Goal: Communication & Community: Connect with others

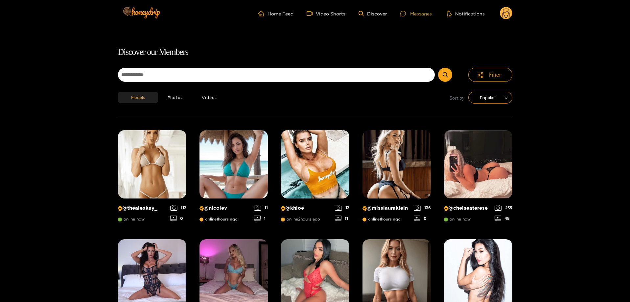
click at [406, 15] on icon at bounding box center [403, 14] width 6 height 6
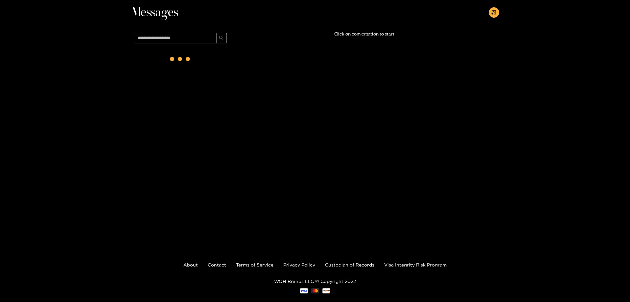
scroll to position [39, 0]
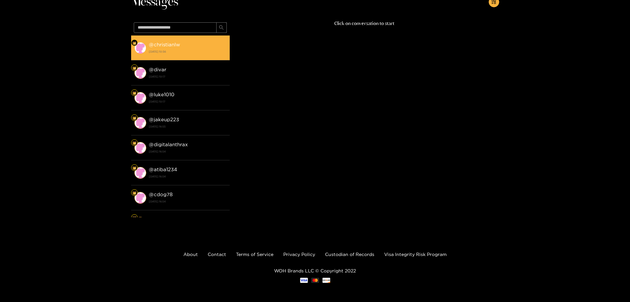
click at [186, 45] on div "@ christianlw 21 August 2025 10:56" at bounding box center [188, 47] width 78 height 15
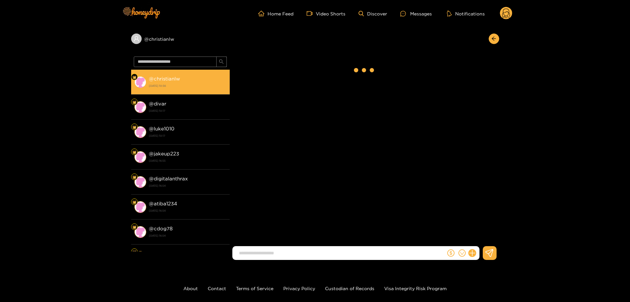
scroll to position [1088, 0]
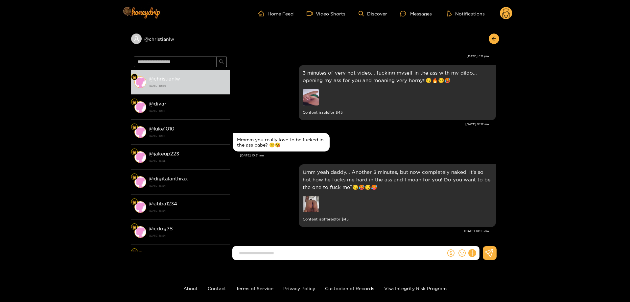
paste input "**********"
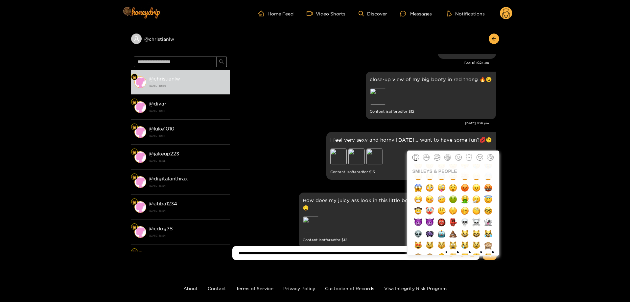
scroll to position [138, 0]
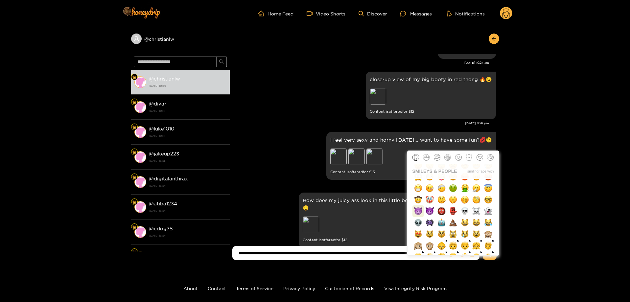
click at [421, 210] on img "button" at bounding box center [418, 211] width 8 height 8
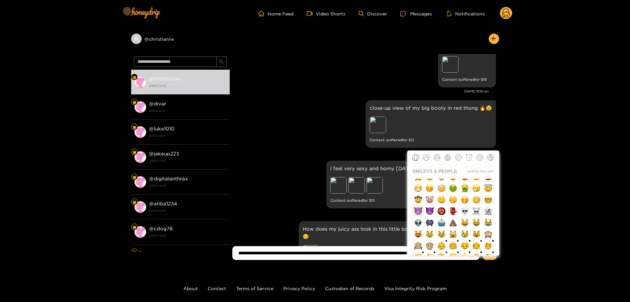
scroll to position [0, 0]
click at [421, 210] on img "button" at bounding box center [418, 211] width 8 height 8
type input "**********"
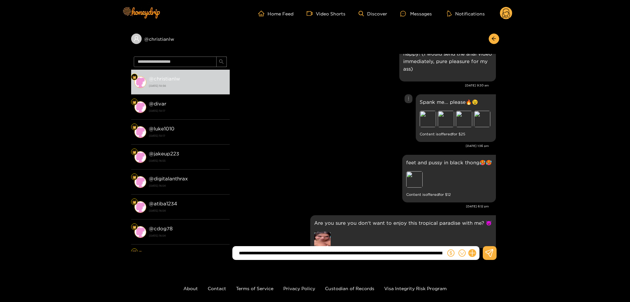
scroll to position [865, 0]
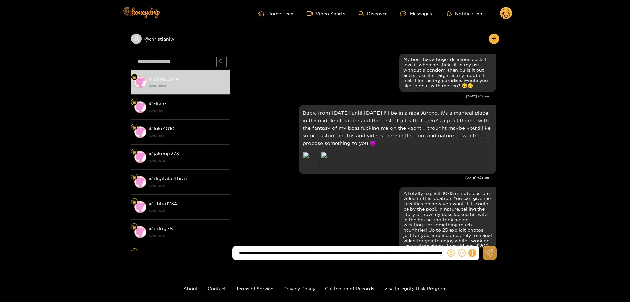
click at [493, 257] on icon at bounding box center [490, 253] width 8 height 8
drag, startPoint x: 499, startPoint y: 89, endPoint x: 500, endPoint y: 98, distance: 8.9
click at [500, 98] on div "@ christianlw @ christianlw 21 August 2025 11:08 @ divar 21 August 2025 10:17 @…" at bounding box center [315, 146] width 630 height 238
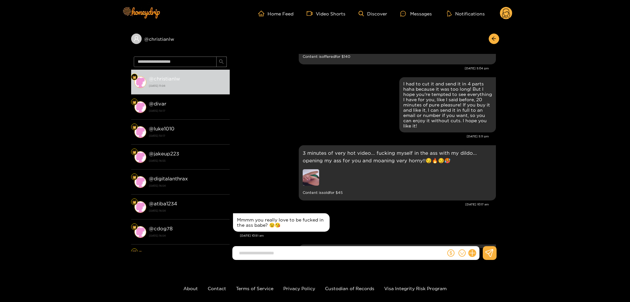
scroll to position [5303, 0]
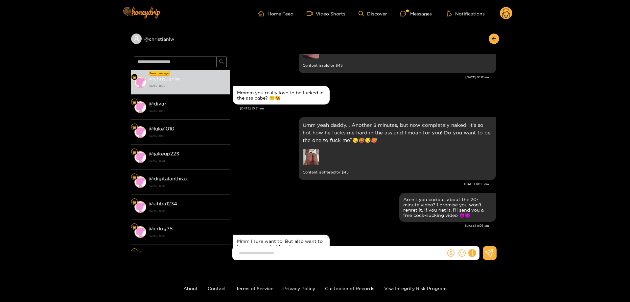
paste input "**********"
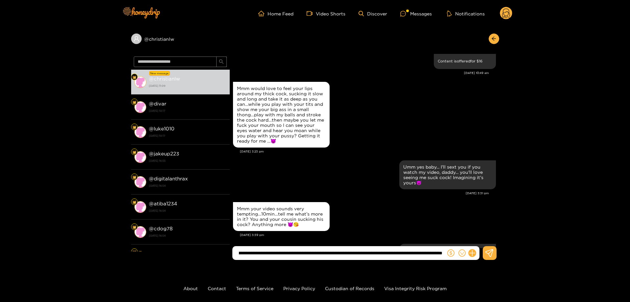
scroll to position [5142, 0]
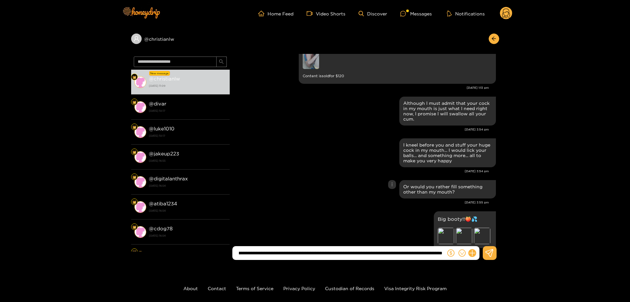
type input "**********"
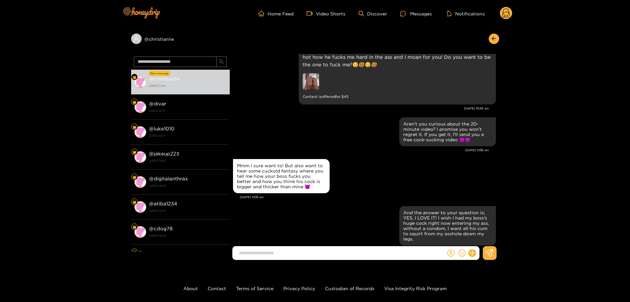
scroll to position [7273, 0]
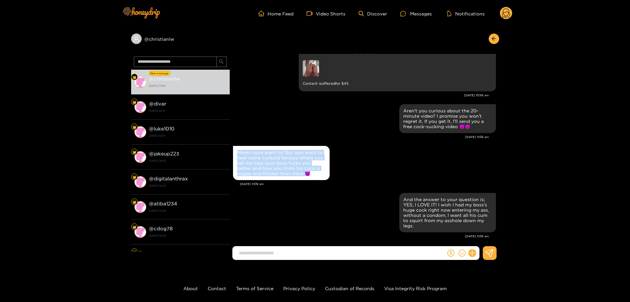
drag, startPoint x: 295, startPoint y: 168, endPoint x: 238, endPoint y: 147, distance: 60.8
click at [238, 150] on div "Mmm I sure want to! But also want to hear some cuckold fantasy where you tell m…" at bounding box center [281, 163] width 89 height 26
copy div "Mmm I sure want to! But also want to hear some cuckold fantasy where you tell m…"
click at [291, 252] on input at bounding box center [341, 253] width 210 height 11
paste input "**********"
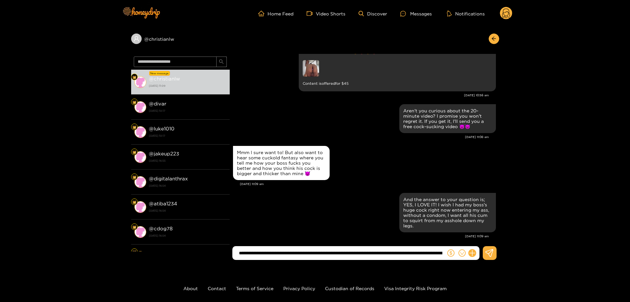
scroll to position [0, 174]
type input "**********"
drag, startPoint x: 498, startPoint y: 238, endPoint x: 499, endPoint y: 244, distance: 6.3
click at [499, 244] on div "Christian L-W Hi babe, welcome to my honeydrip! Hope you like my content 🙈🔥 Pre…" at bounding box center [365, 151] width 270 height 194
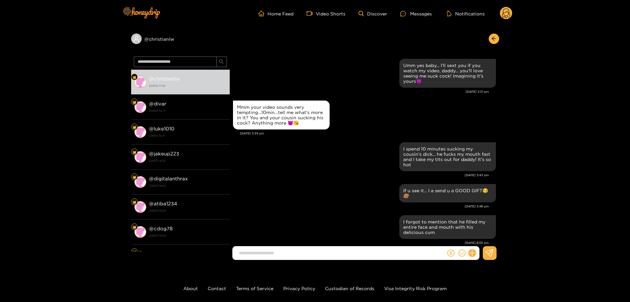
scroll to position [1059, 0]
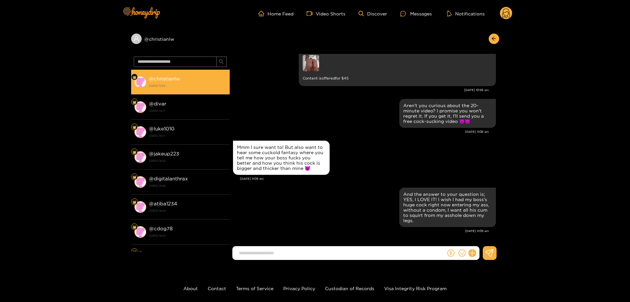
click at [185, 80] on div "@ christianlw [DATE] 11:09" at bounding box center [188, 82] width 78 height 15
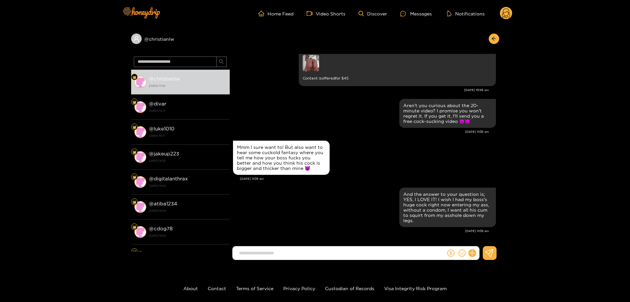
click at [268, 253] on input at bounding box center [341, 253] width 210 height 11
paste input "**********"
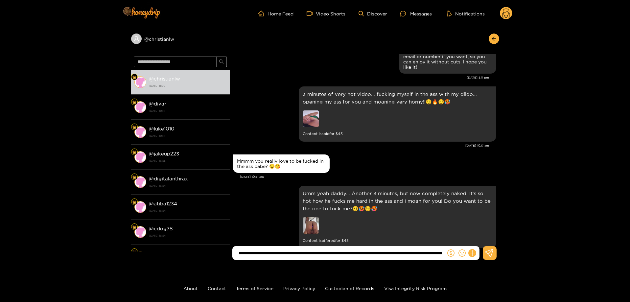
scroll to position [2482, 0]
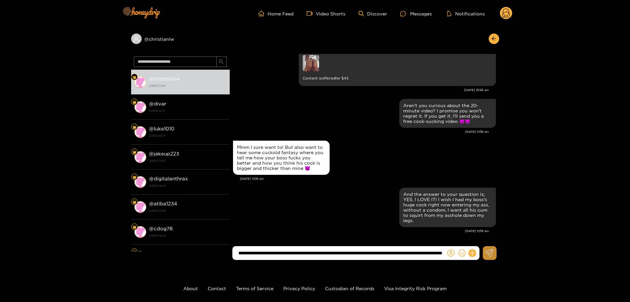
type input "**********"
click at [495, 252] on button at bounding box center [490, 253] width 14 height 14
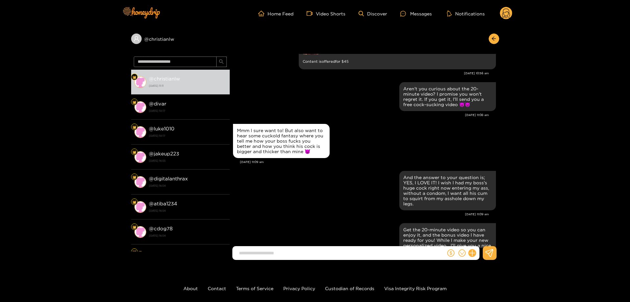
scroll to position [4030, 0]
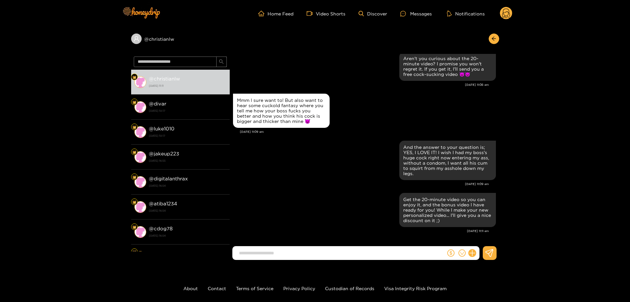
click at [505, 15] on circle at bounding box center [506, 13] width 12 height 12
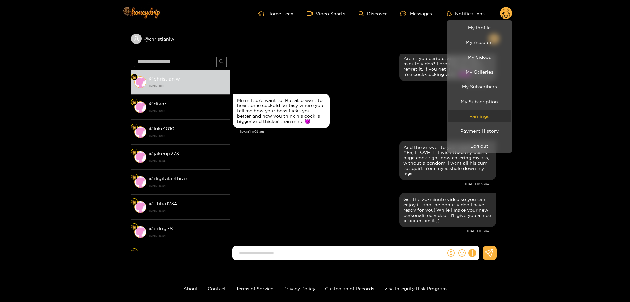
click at [489, 115] on link "Earnings" at bounding box center [479, 116] width 62 height 12
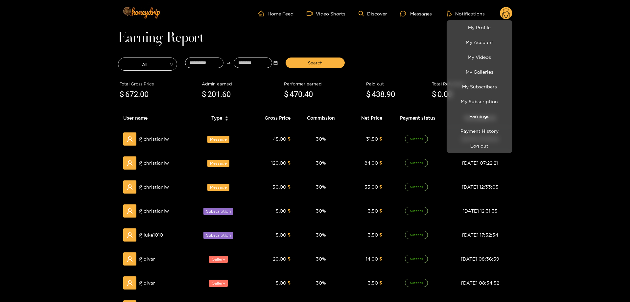
click at [60, 149] on div at bounding box center [315, 151] width 630 height 302
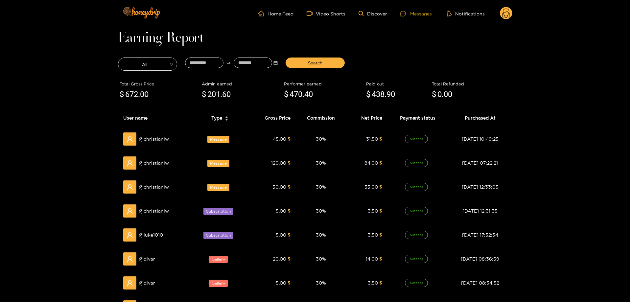
click at [415, 14] on div "Messages" at bounding box center [416, 14] width 32 height 8
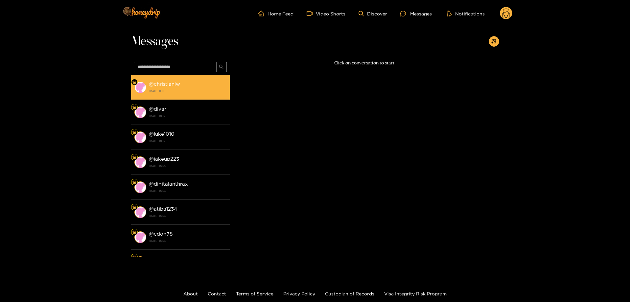
click at [197, 87] on div "@ christianlw 21 August 2025 11:11" at bounding box center [188, 87] width 78 height 15
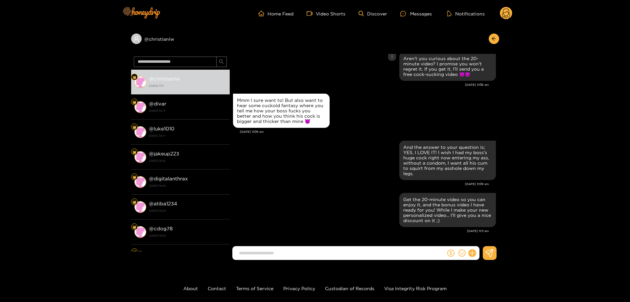
scroll to position [1064, 0]
click at [314, 250] on input at bounding box center [341, 253] width 210 height 11
paste input "**********"
type input "**********"
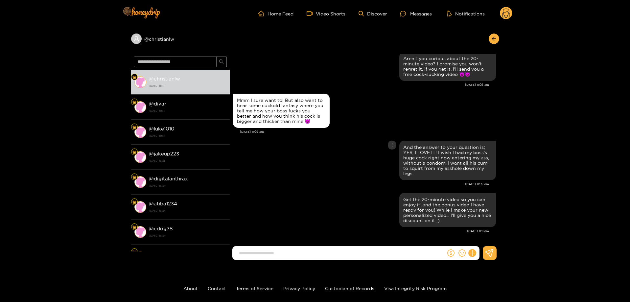
scroll to position [1200, 0]
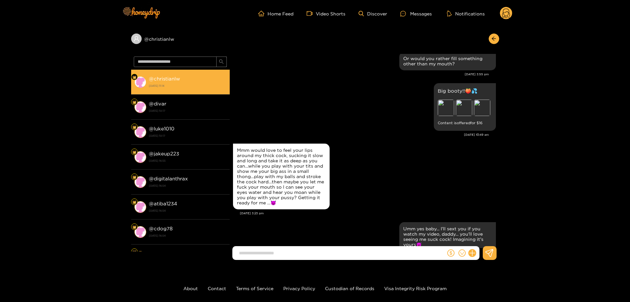
click at [180, 72] on li "@ christianlw 21 August 2025 11:14" at bounding box center [180, 82] width 99 height 25
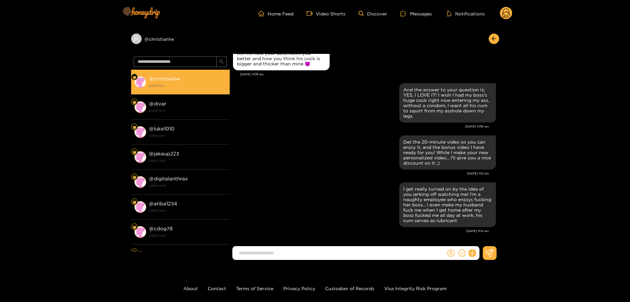
scroll to position [1064, 0]
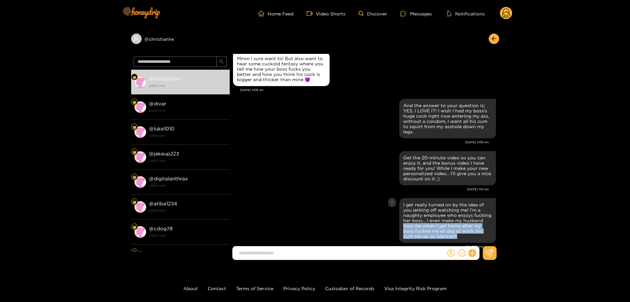
drag, startPoint x: 496, startPoint y: 222, endPoint x: 493, endPoint y: 234, distance: 12.1
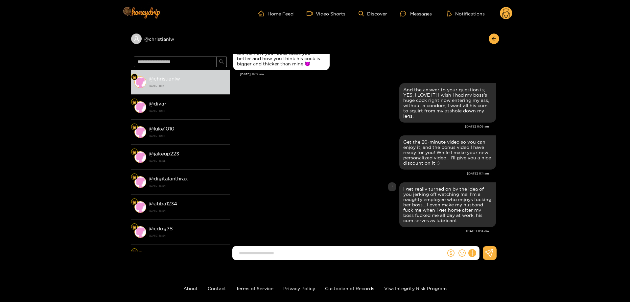
click at [361, 191] on div "I get really turned on by the idea of you jerking off watching me! I'm a naught…" at bounding box center [364, 205] width 263 height 48
click at [47, 143] on div "@ christianlw @ christianlw 21 August 2025 11:14 @ divar 21 August 2025 10:17 @…" at bounding box center [315, 146] width 630 height 238
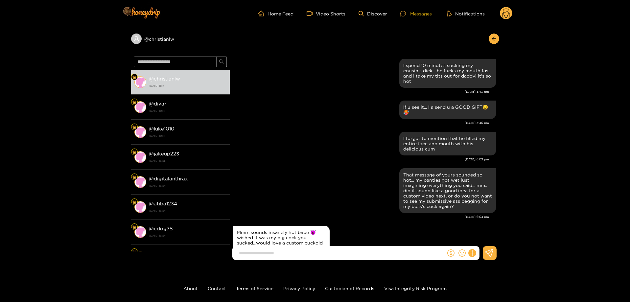
scroll to position [1080, 0]
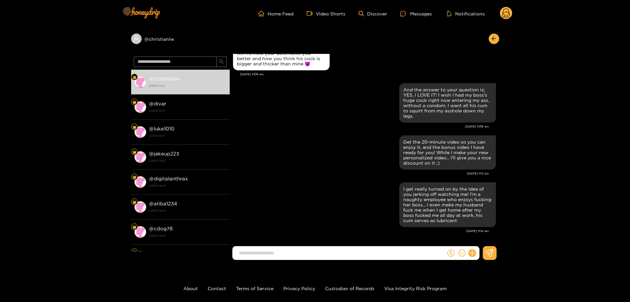
drag, startPoint x: 498, startPoint y: 240, endPoint x: 498, endPoint y: 231, distance: 8.9
click at [498, 231] on div "Christian L-W I spend 10 minutes sucking my cousin's dick... he fucks my mouth …" at bounding box center [365, 151] width 270 height 194
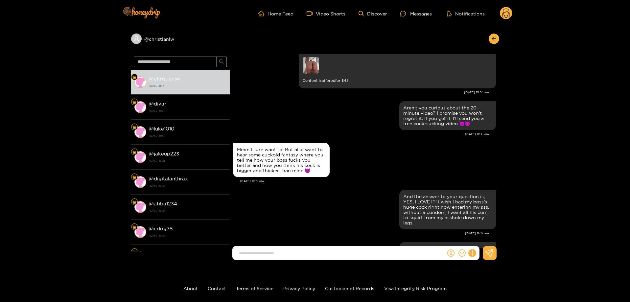
click at [503, 12] on g at bounding box center [506, 13] width 12 height 13
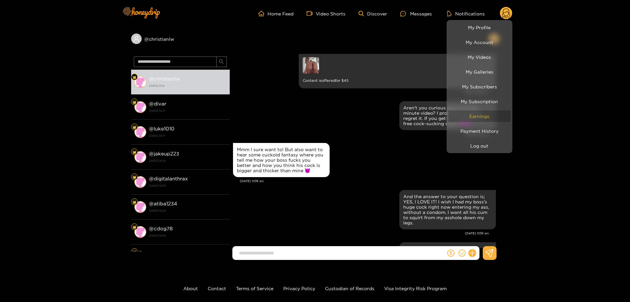
click at [489, 114] on link "Earnings" at bounding box center [479, 116] width 62 height 12
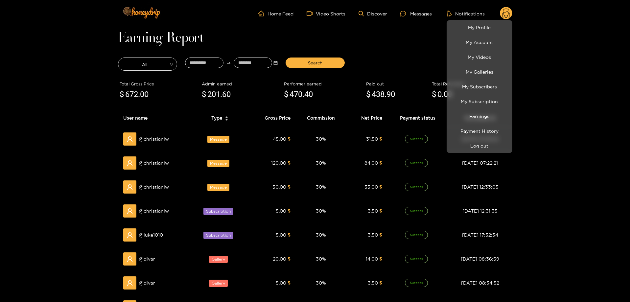
click at [30, 84] on div at bounding box center [315, 151] width 630 height 302
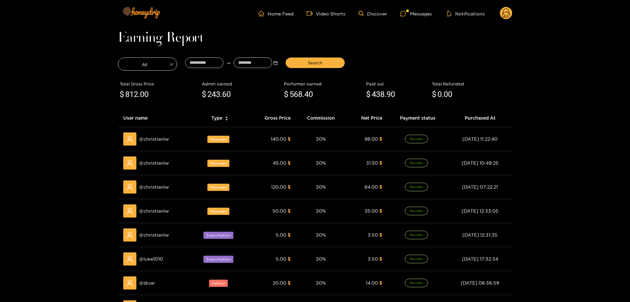
click at [0, 94] on main "Earning Report All Search Total Gross Price $ 812 .00 Admin earned $ 243 .60 Pe…" at bounding box center [315, 225] width 630 height 396
click at [414, 14] on div "Messages" at bounding box center [416, 14] width 32 height 8
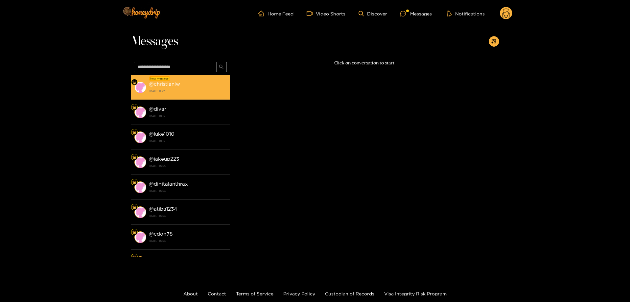
click at [205, 86] on div "@ christianlw 21 August 2025 11:22" at bounding box center [188, 87] width 78 height 15
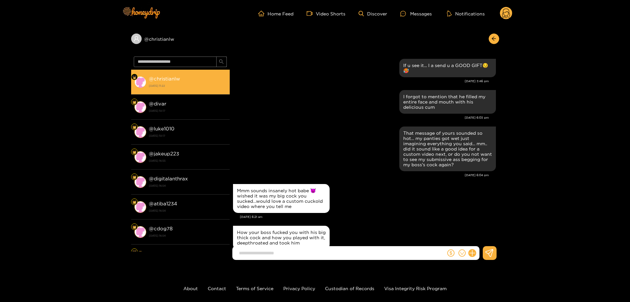
scroll to position [1075, 0]
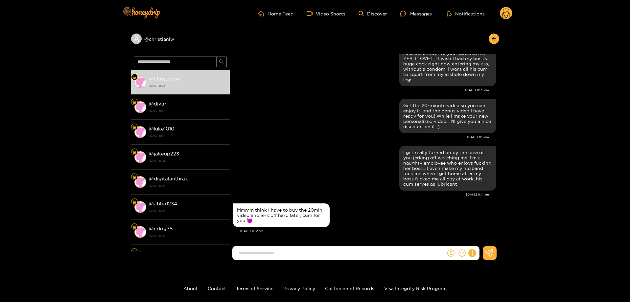
click at [346, 255] on input at bounding box center [341, 253] width 210 height 11
paste input "**********"
type input "**********"
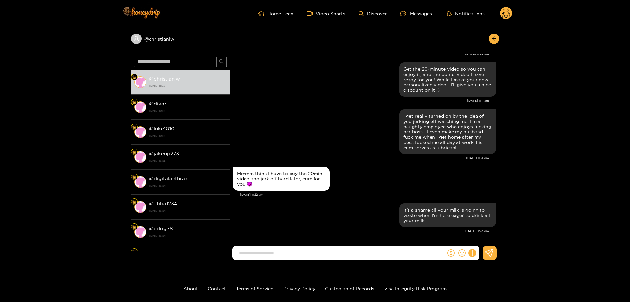
paste input "**********"
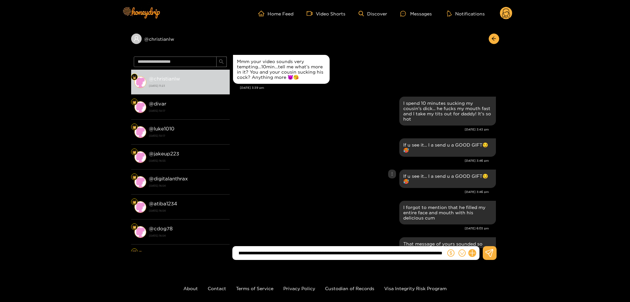
type input "**********"
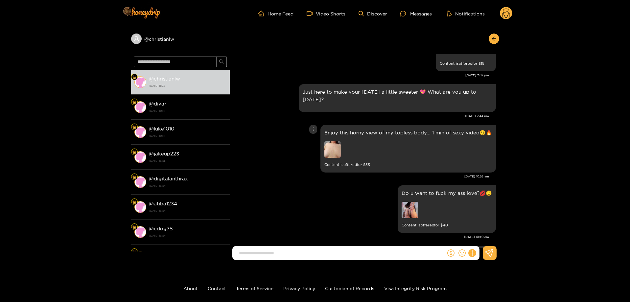
scroll to position [1297, 0]
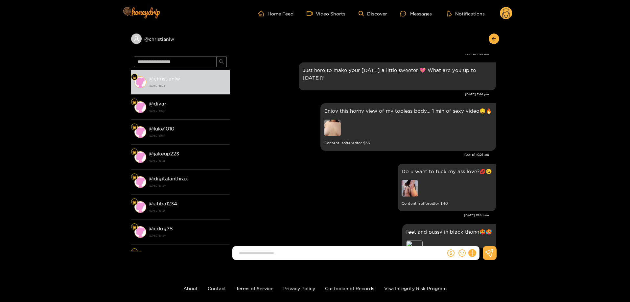
paste input "**********"
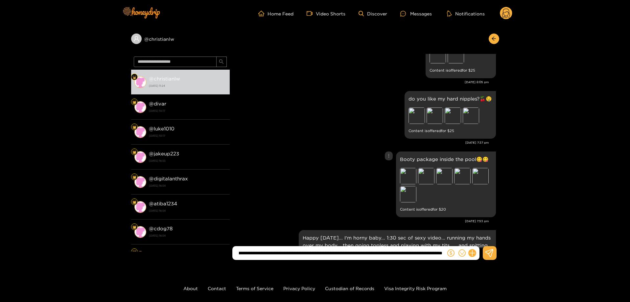
scroll to position [1260, 0]
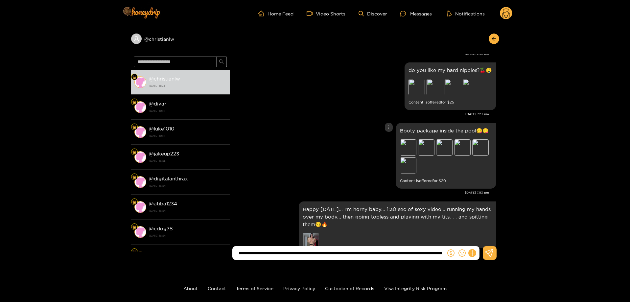
type input "**********"
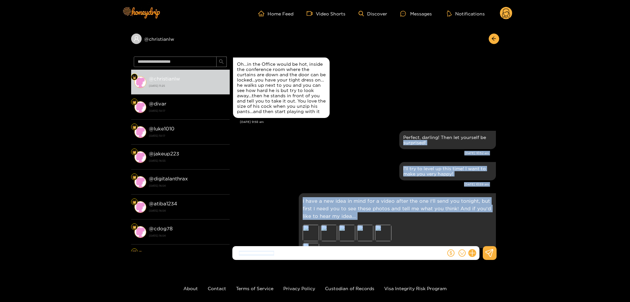
scroll to position [1129, 0]
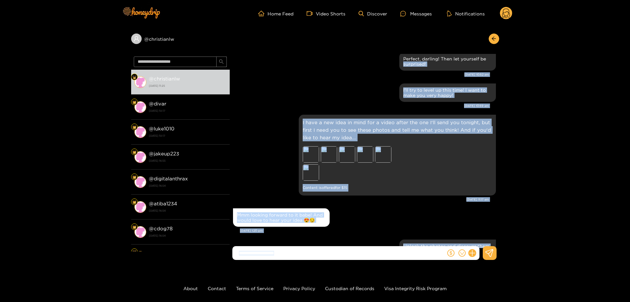
drag, startPoint x: 497, startPoint y: 241, endPoint x: 497, endPoint y: 249, distance: 7.6
click at [497, 248] on div "Christian L-W Yes honey, as soon as I record it I'll send it to you! Jul. 6, 11…" at bounding box center [365, 151] width 270 height 194
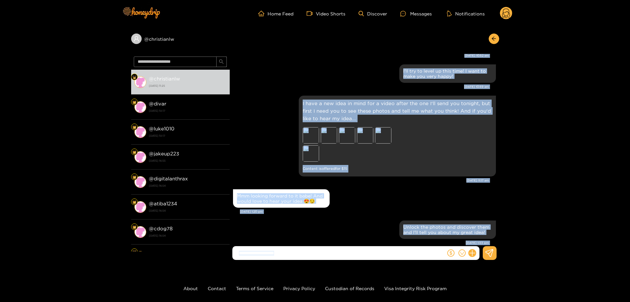
scroll to position [1142, 0]
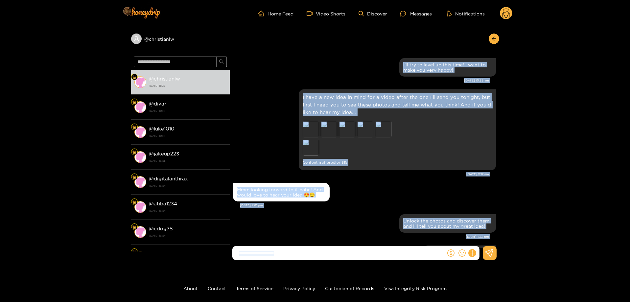
click at [423, 196] on div "Mmm looking forward to it babe! And would love to hear your idea 😍😏" at bounding box center [364, 192] width 263 height 22
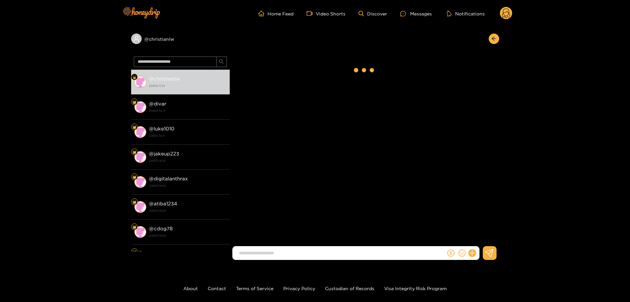
scroll to position [1080, 0]
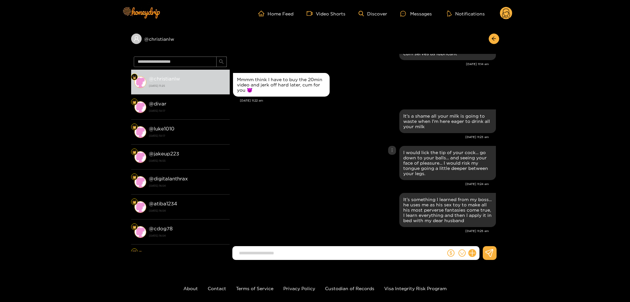
click at [331, 148] on div "I would lick the tip of your cock... go down to your balls... and seeing your f…" at bounding box center [364, 162] width 263 height 37
click at [47, 94] on div "@ christianlw @ christianlw [DATE] 11:25 @ divar [DATE] 10:17 @ luke1010 [DATE]…" at bounding box center [315, 146] width 630 height 238
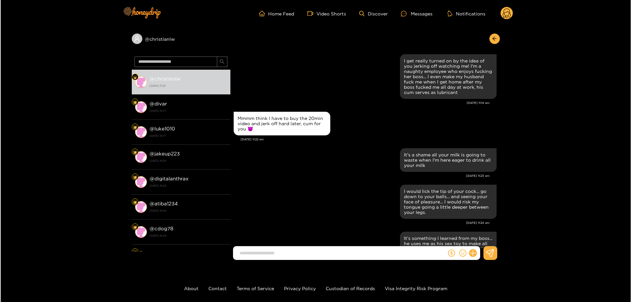
scroll to position [2418, 0]
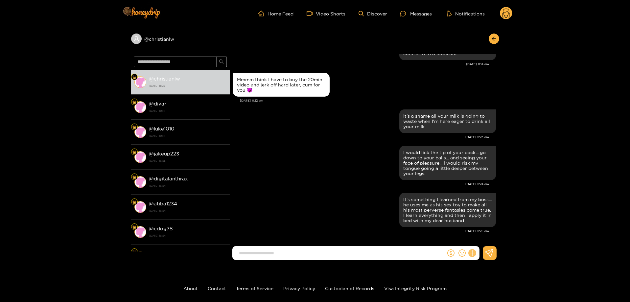
click at [469, 255] on button at bounding box center [472, 253] width 11 height 11
click at [488, 237] on icon at bounding box center [484, 237] width 7 height 7
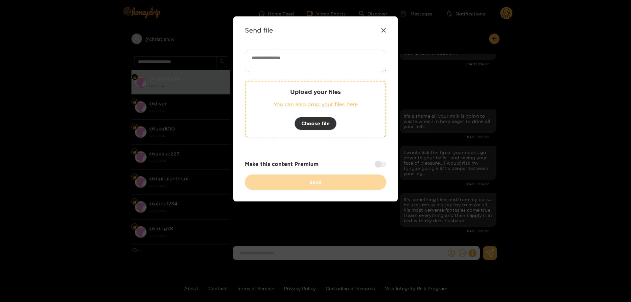
click at [330, 120] on button "Choose file" at bounding box center [316, 123] width 42 height 13
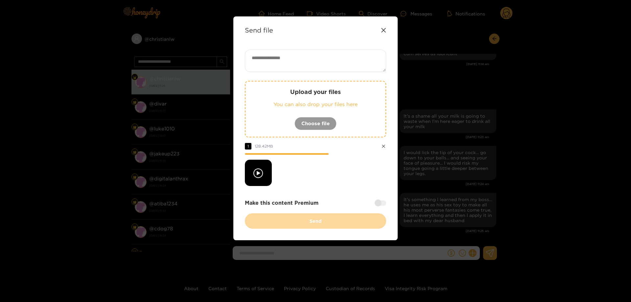
paste textarea "**********"
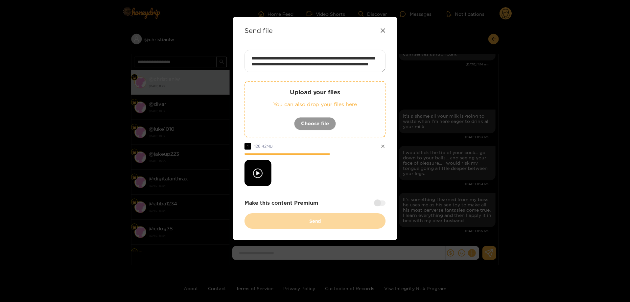
scroll to position [0, 0]
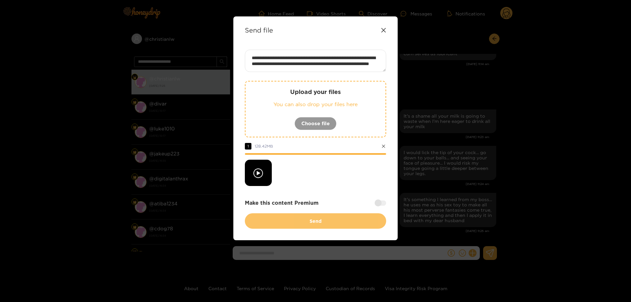
type textarea "**********"
click at [313, 218] on button "Send" at bounding box center [315, 220] width 141 height 15
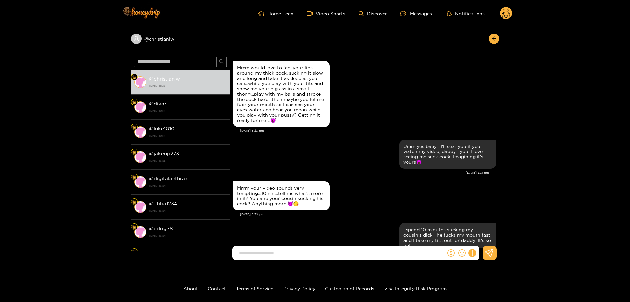
scroll to position [2621, 0]
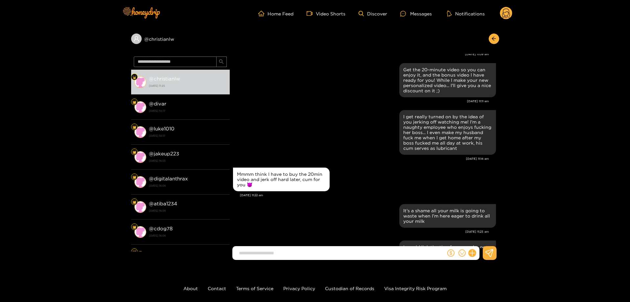
scroll to position [3925, 0]
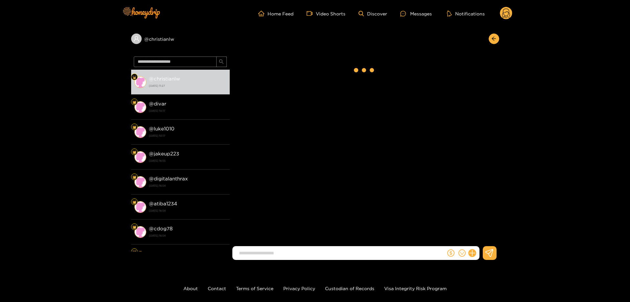
scroll to position [1097, 0]
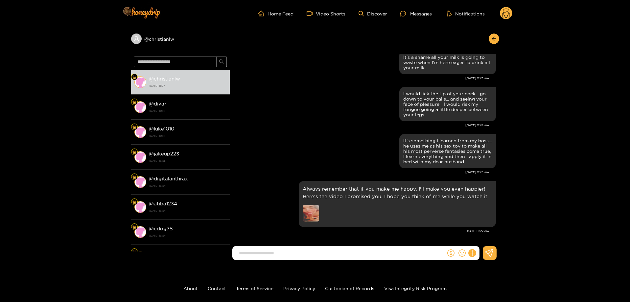
click at [506, 20] on icon at bounding box center [506, 13] width 12 height 13
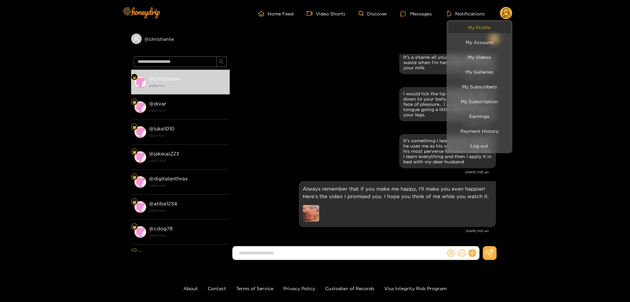
click at [484, 30] on link "My Profile" at bounding box center [479, 28] width 62 height 12
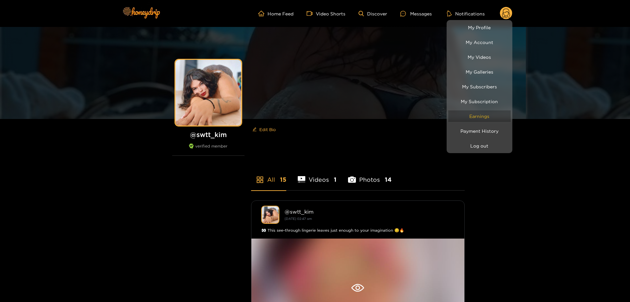
click at [480, 115] on link "Earnings" at bounding box center [479, 116] width 62 height 12
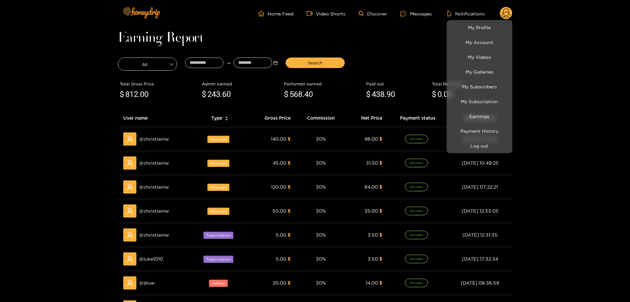
click at [37, 111] on div at bounding box center [315, 151] width 630 height 302
